Goal: Find specific page/section: Find specific page/section

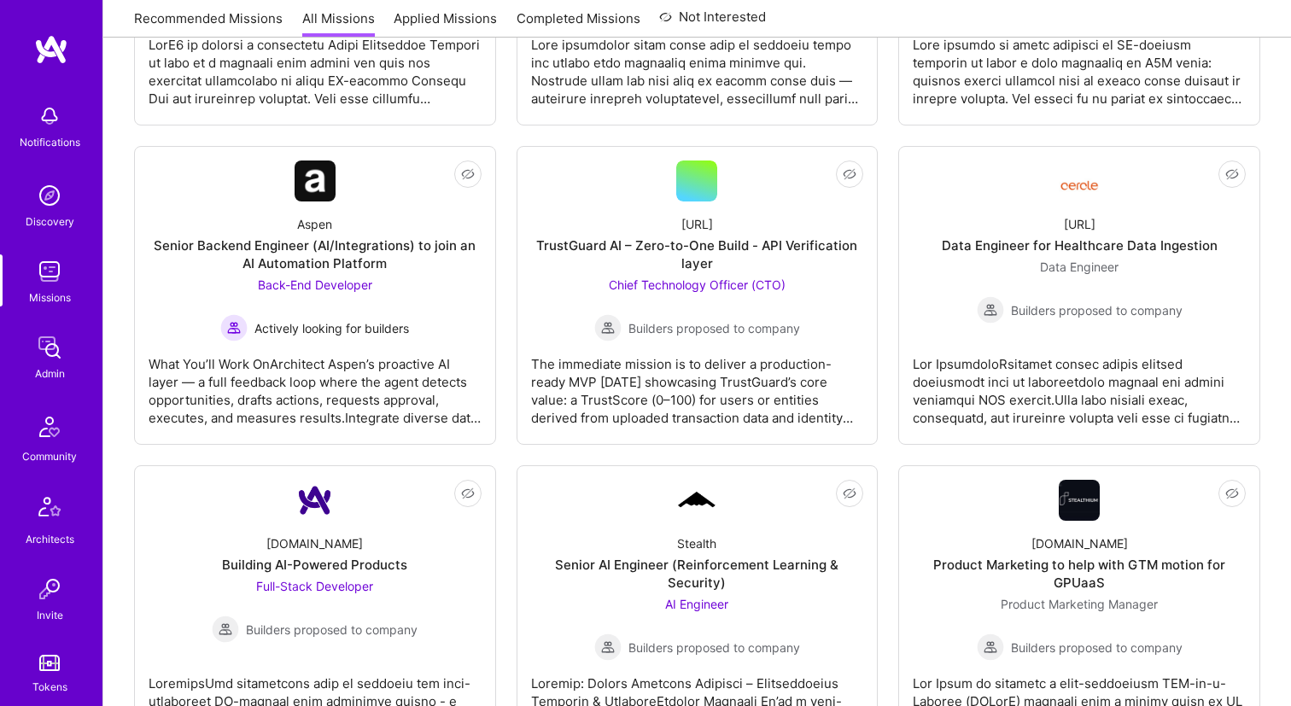
scroll to position [2141, 0]
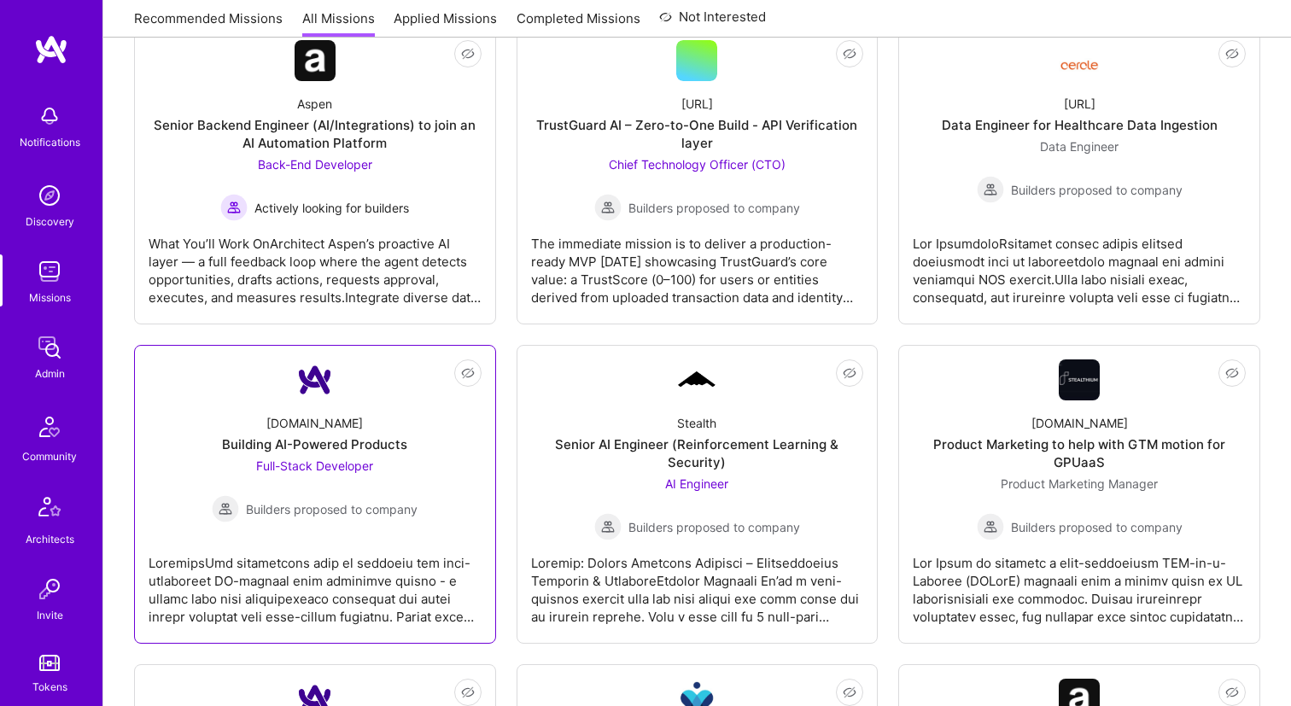
click at [403, 406] on div "A.Team Building AI-Powered Products Full-Stack Developer Builders proposed to c…" at bounding box center [315, 461] width 333 height 122
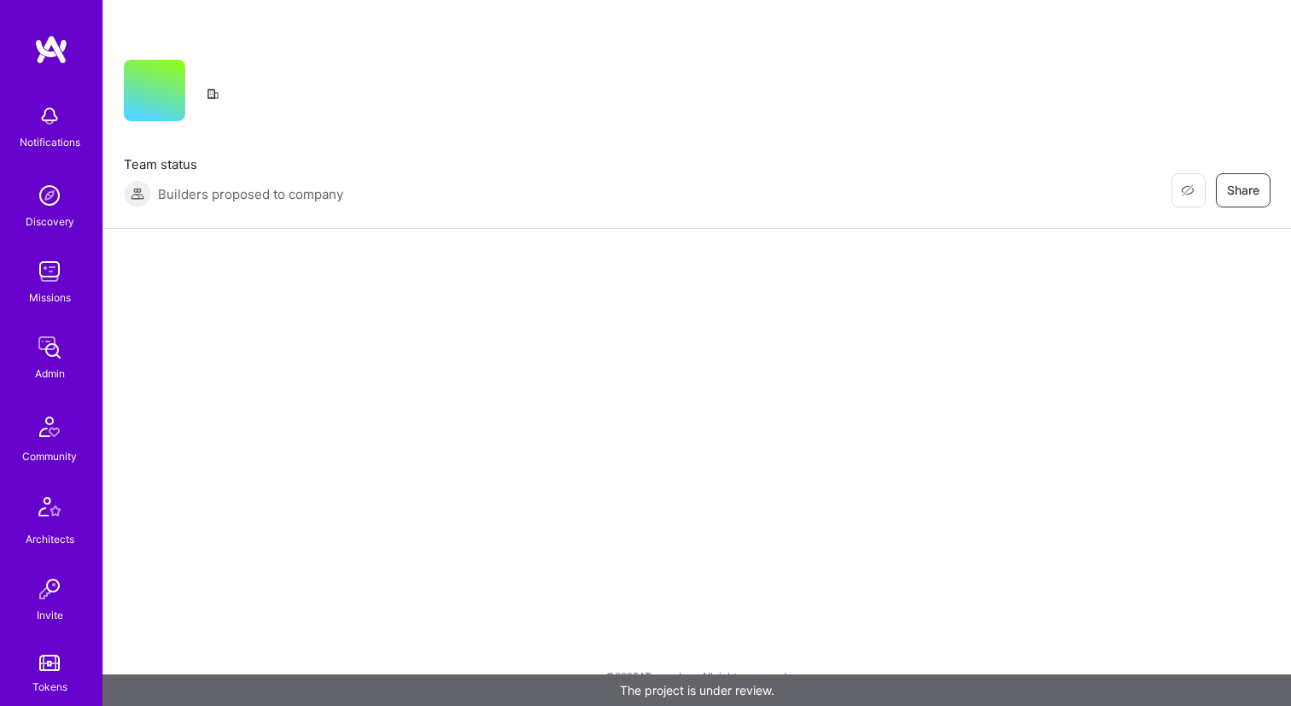
click at [299, 19] on div "Restore Not Interested Share Team status Builders proposed to company Restore N…" at bounding box center [696, 114] width 1187 height 229
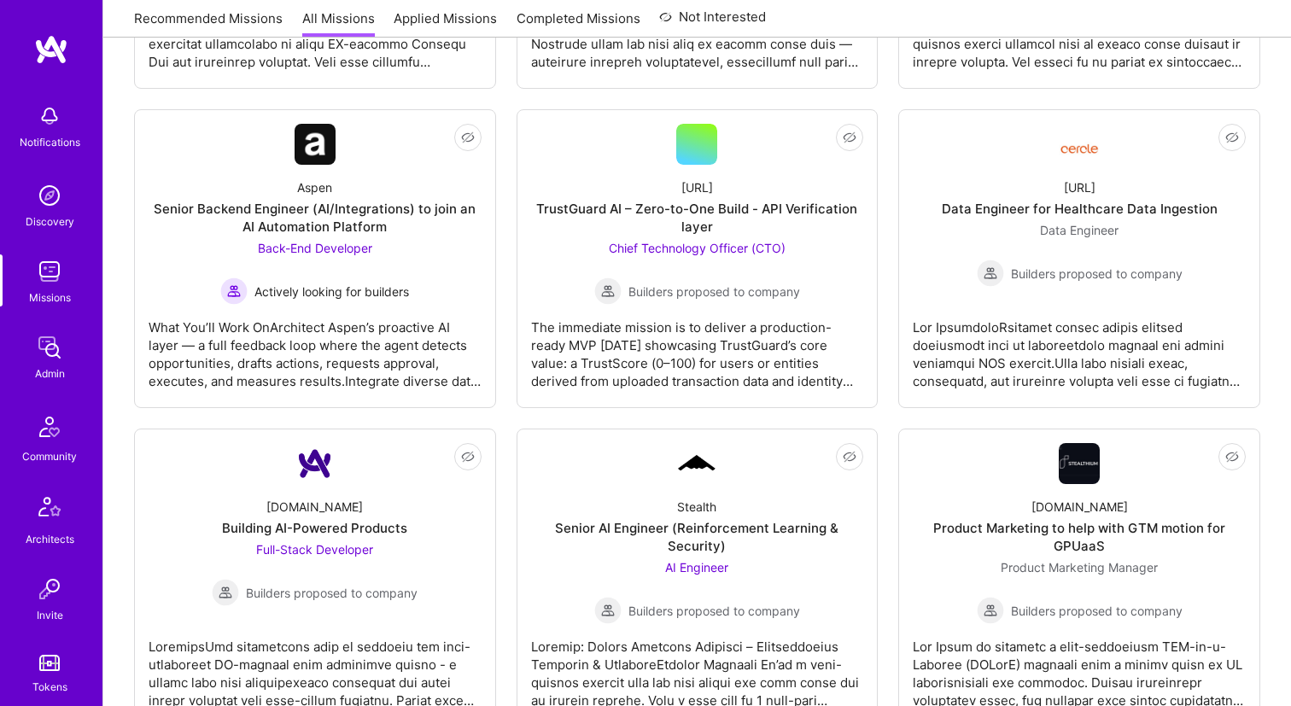
scroll to position [2060, 0]
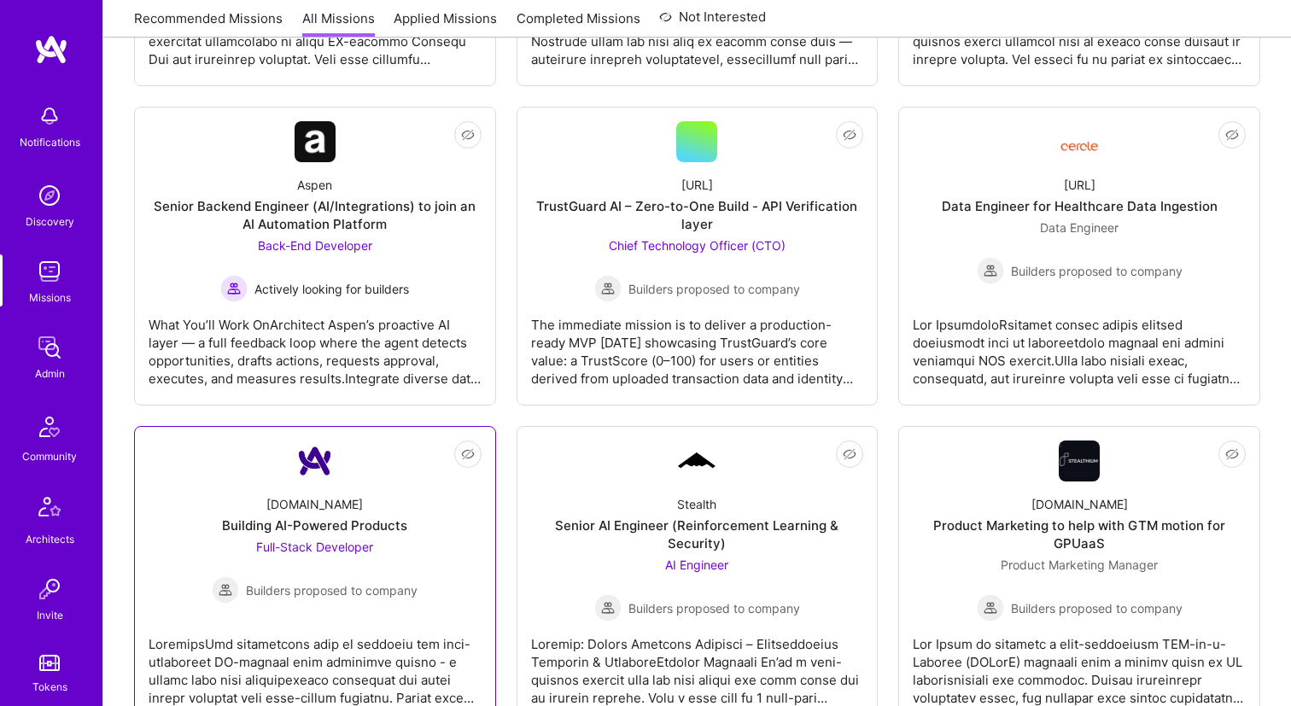
click at [359, 471] on link "Not Interested A.Team Building AI-Powered Products Full-Stack Developer Builder…" at bounding box center [315, 575] width 333 height 270
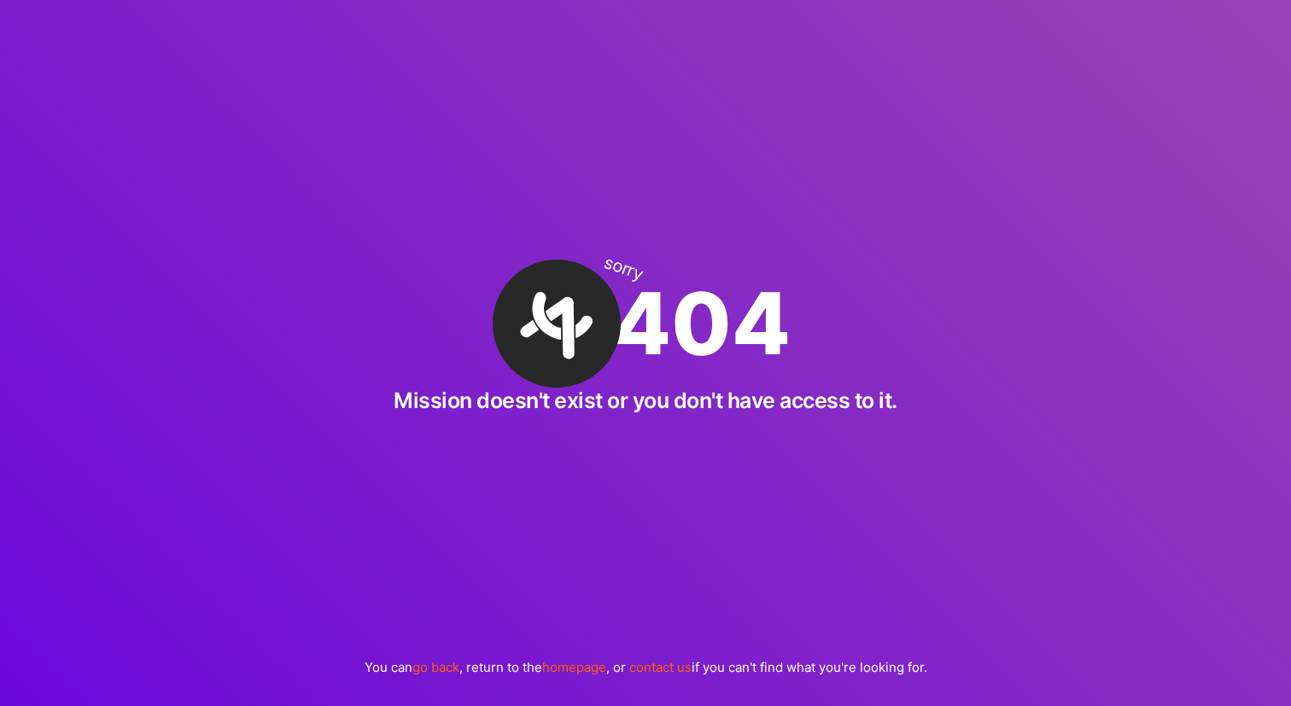
click at [429, 119] on div "sorry 404 Mission doesn't exist or you don't have access to it. You can go back…" at bounding box center [645, 353] width 1291 height 706
